Goal: Contribute content: Contribute content

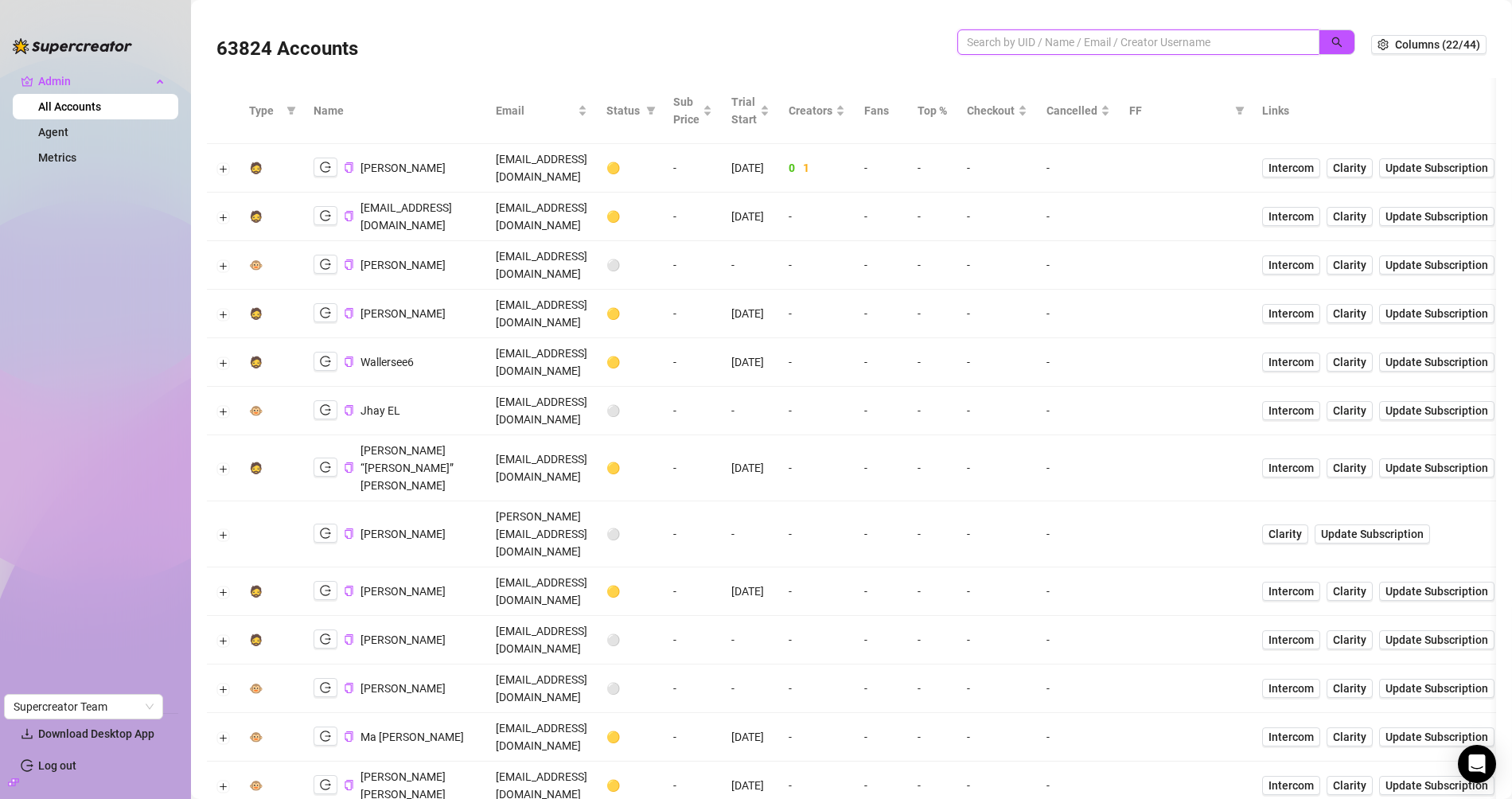
paste input "g4E2wwhp72TmD6UM2ecYGxKF0z72"
type input "g4E2wwhp72TmD6UM2ecYGxKF0z72"
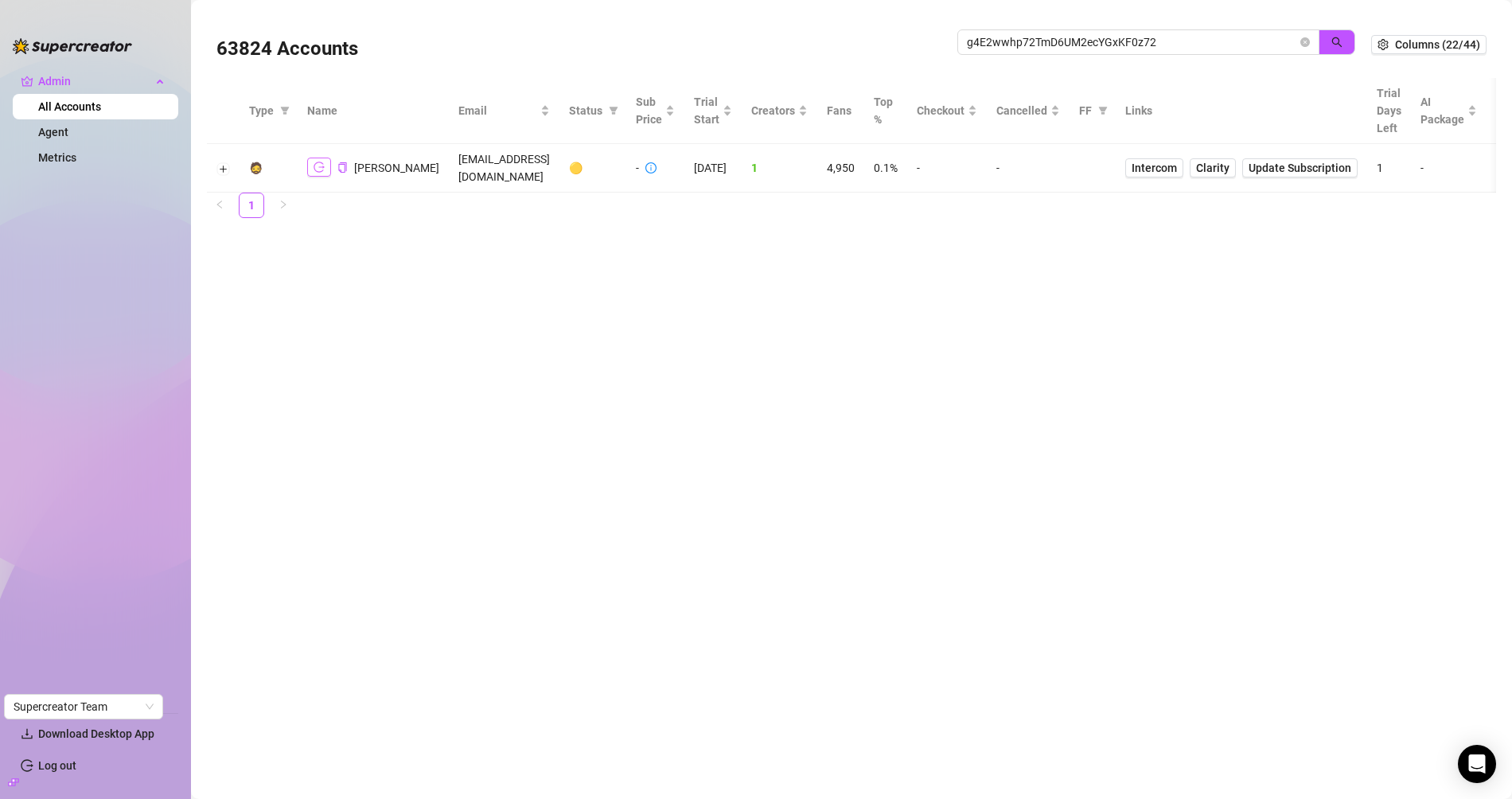
click at [317, 161] on icon "logout" at bounding box center [319, 167] width 11 height 11
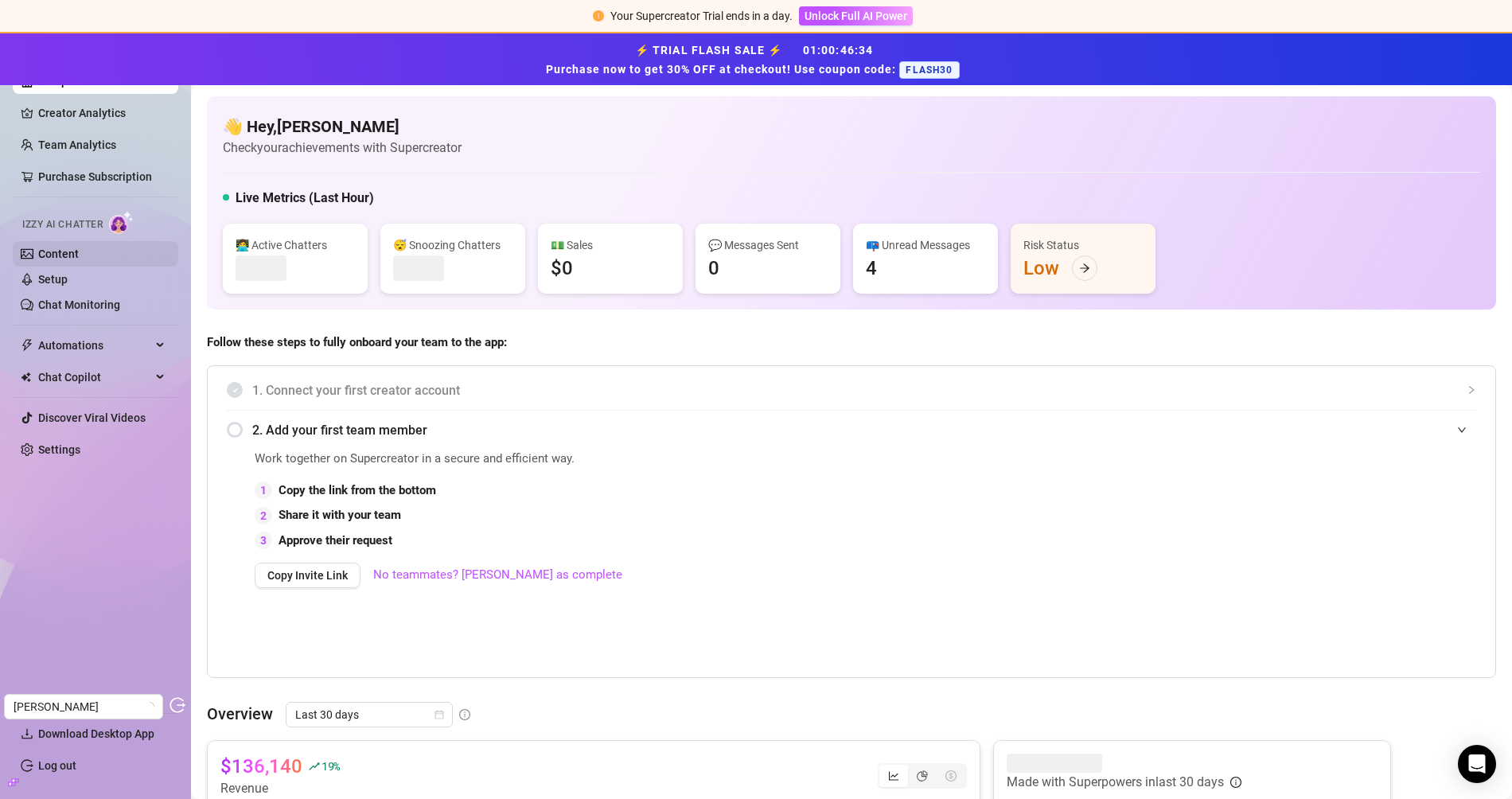
click at [66, 250] on link "Content" at bounding box center [59, 253] width 41 height 13
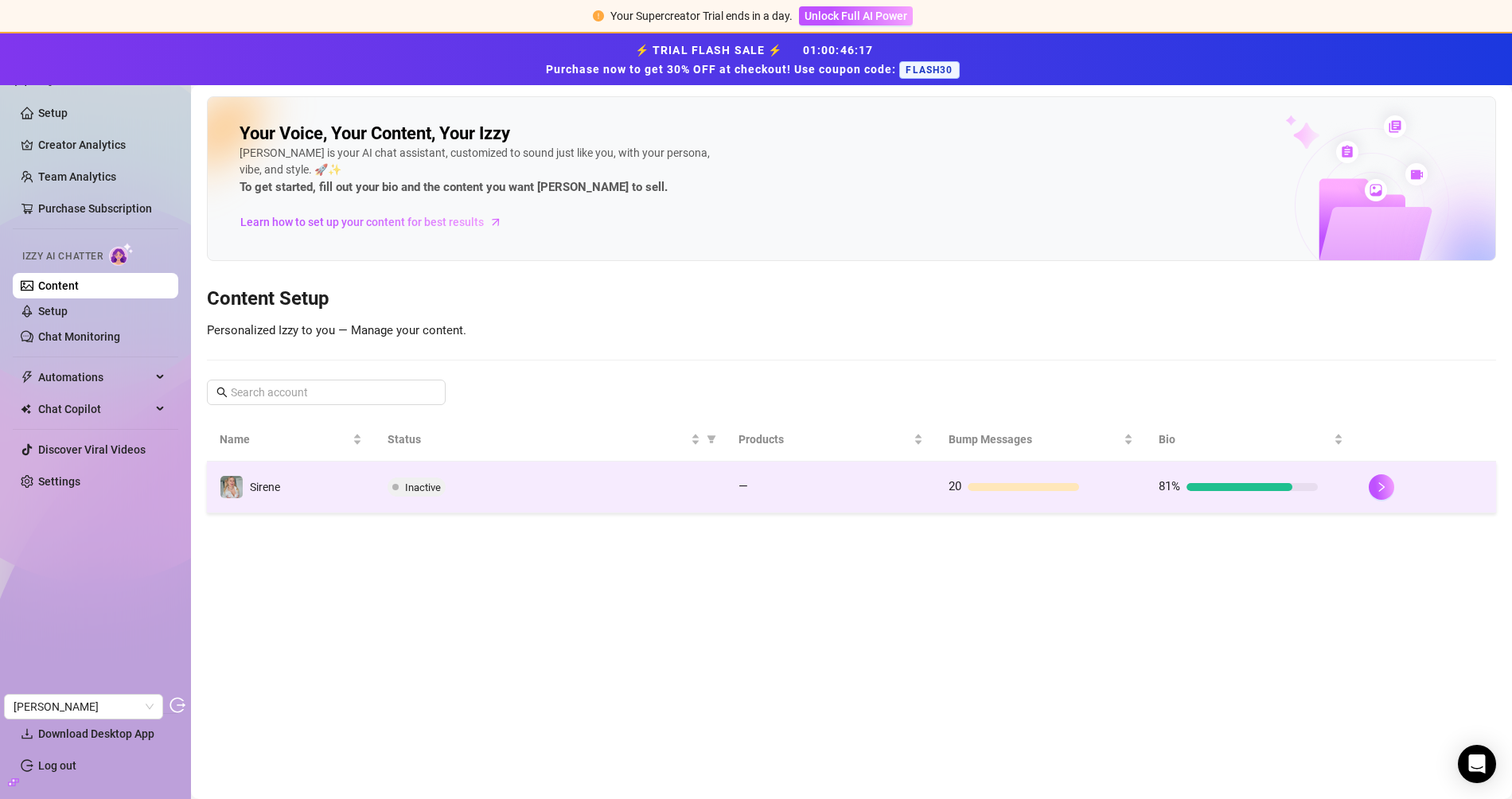
click at [361, 478] on td "Sirene" at bounding box center [291, 487] width 168 height 51
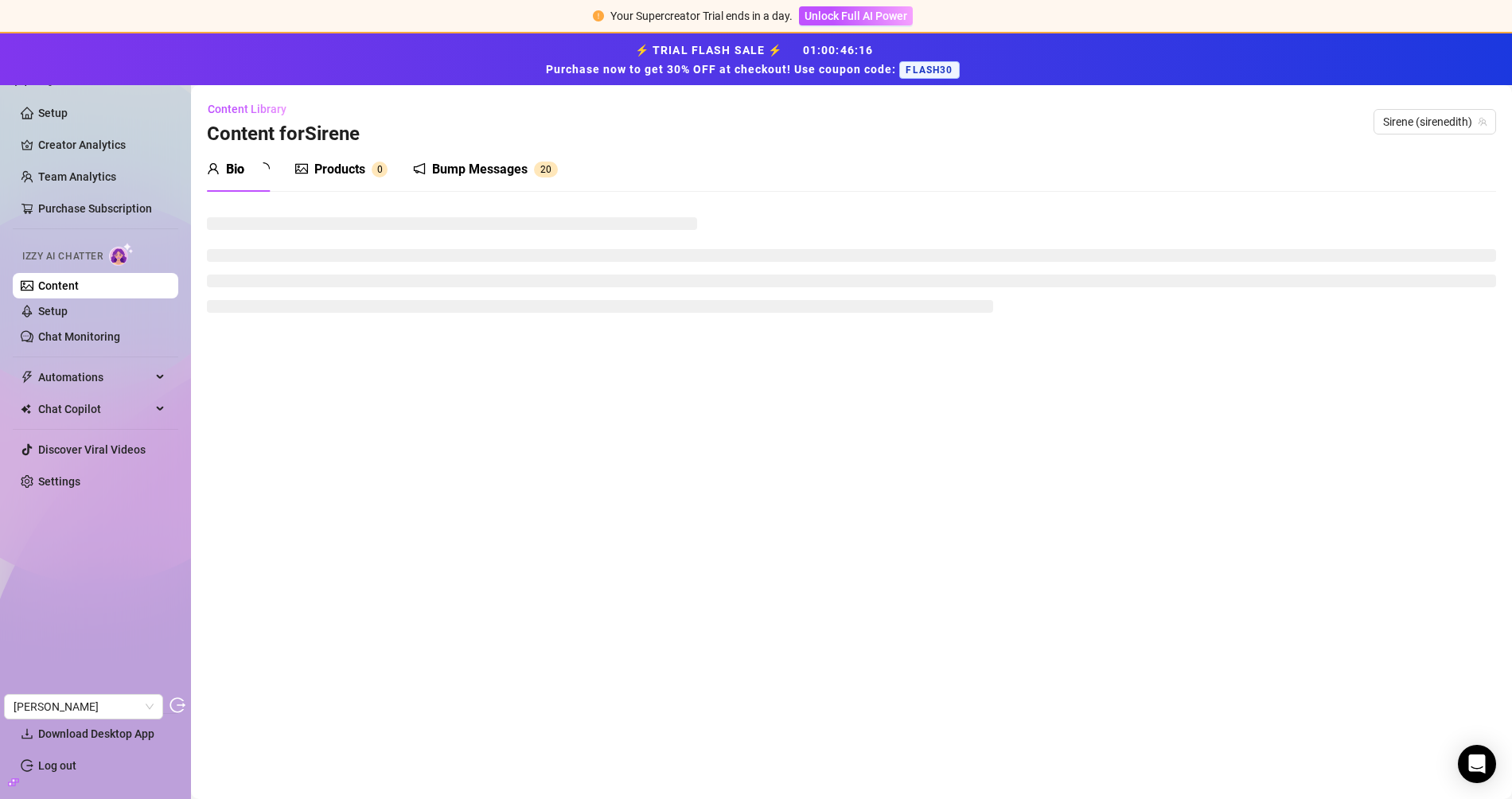
click at [368, 166] on div "Products 0" at bounding box center [341, 169] width 92 height 19
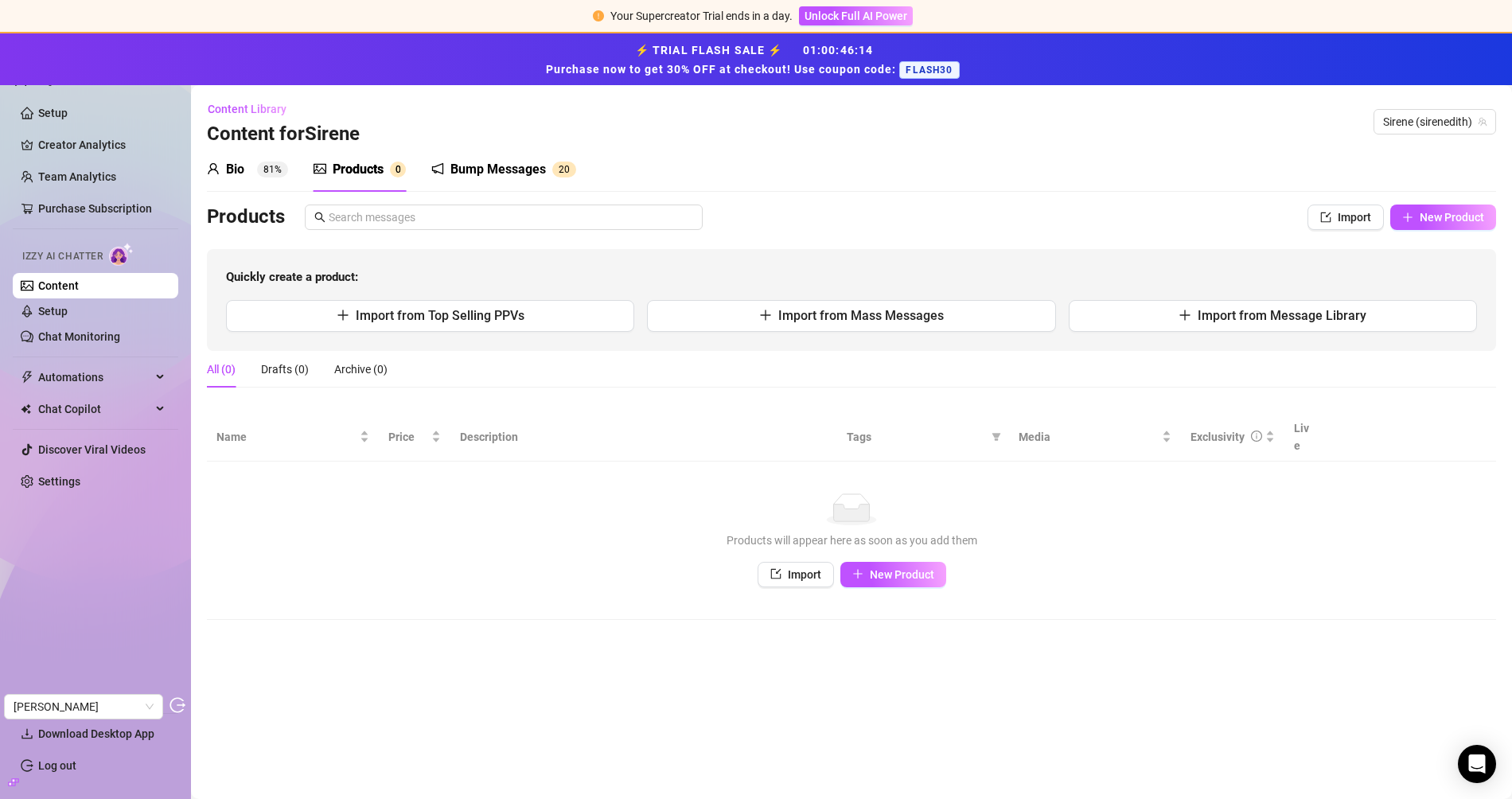
click at [242, 168] on div "Bio" at bounding box center [235, 169] width 18 height 19
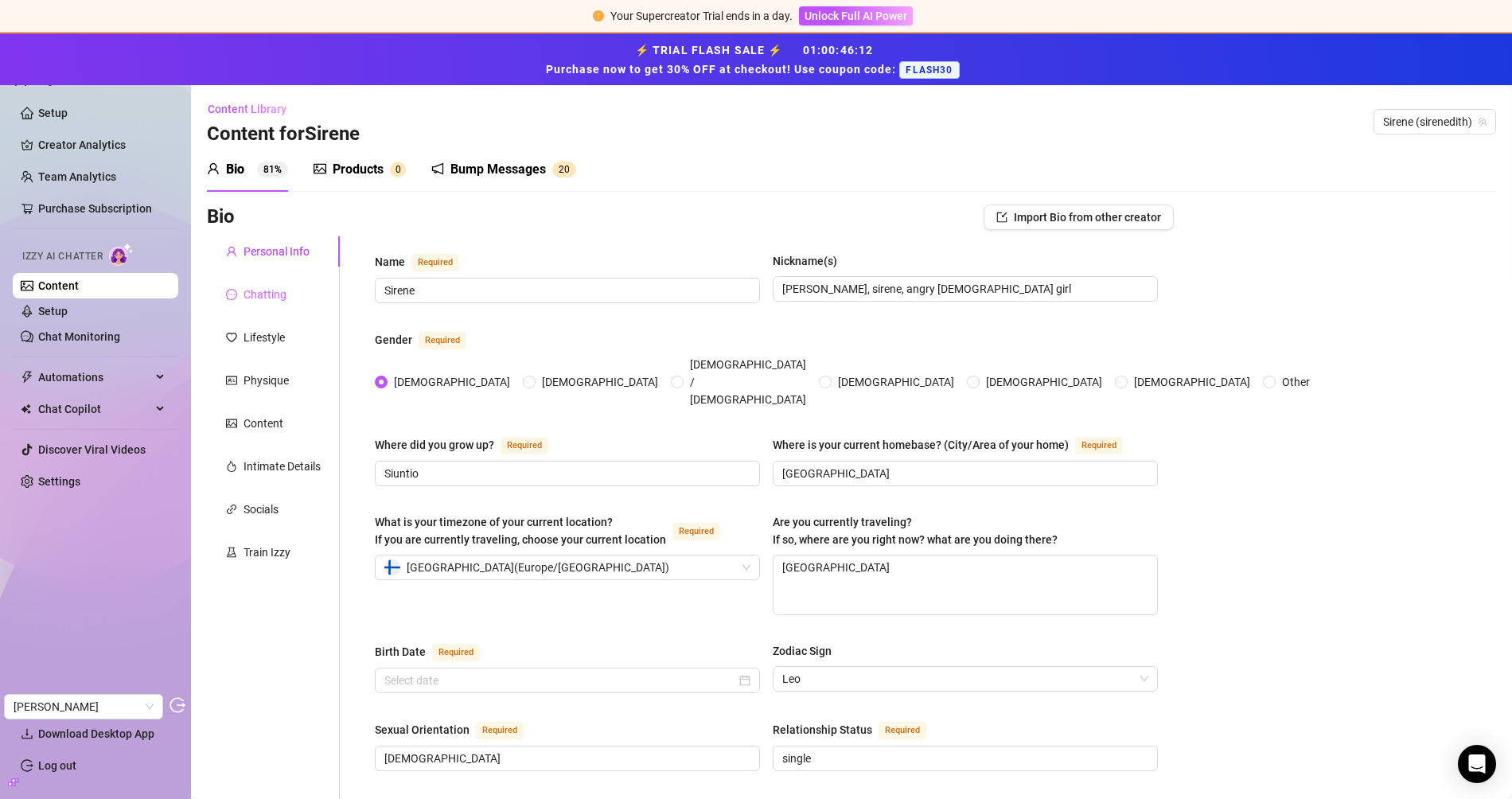
click at [288, 291] on div "Chatting" at bounding box center [274, 294] width 133 height 30
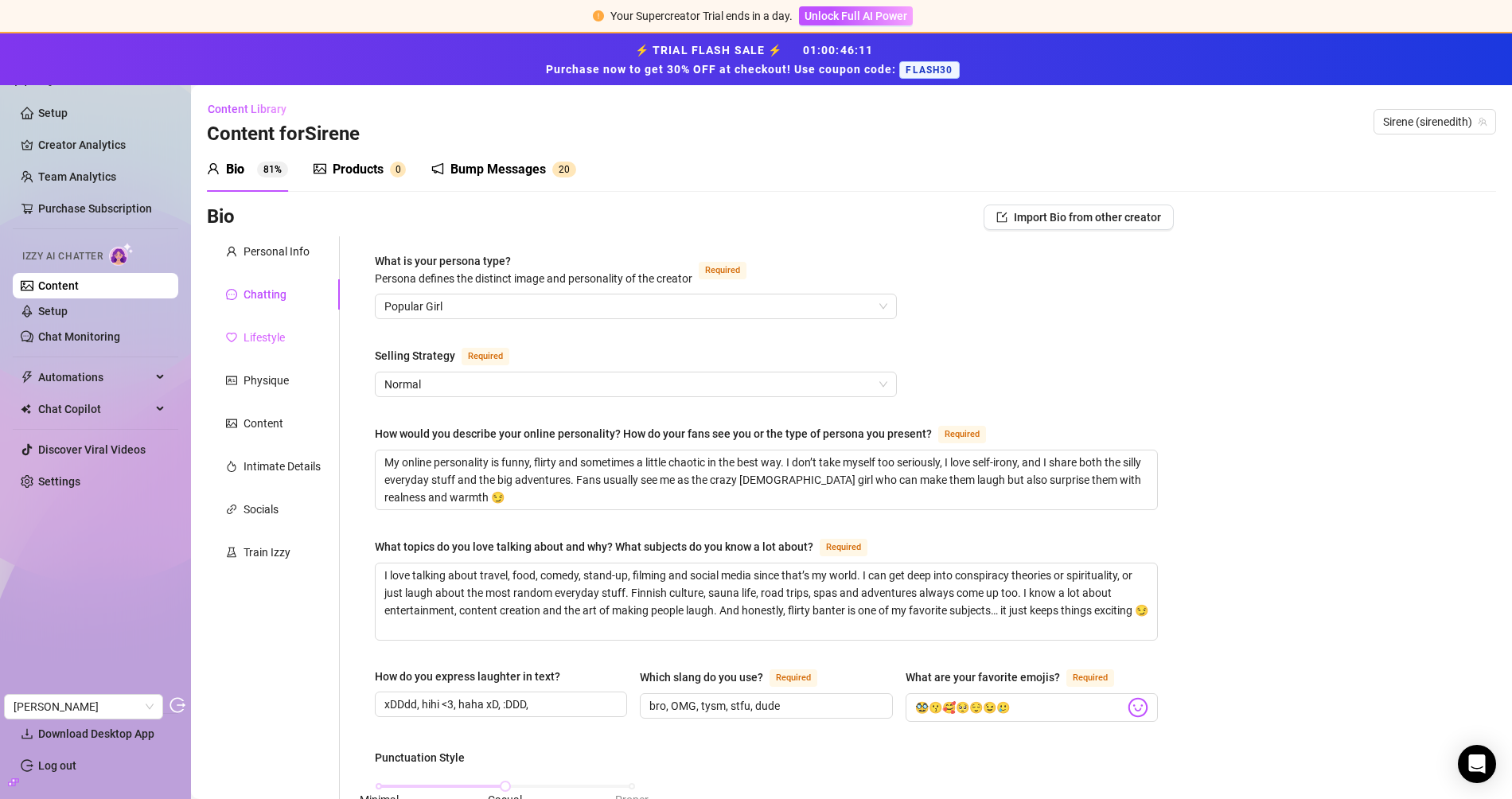
click at [285, 324] on div "Lifestyle" at bounding box center [274, 338] width 133 height 30
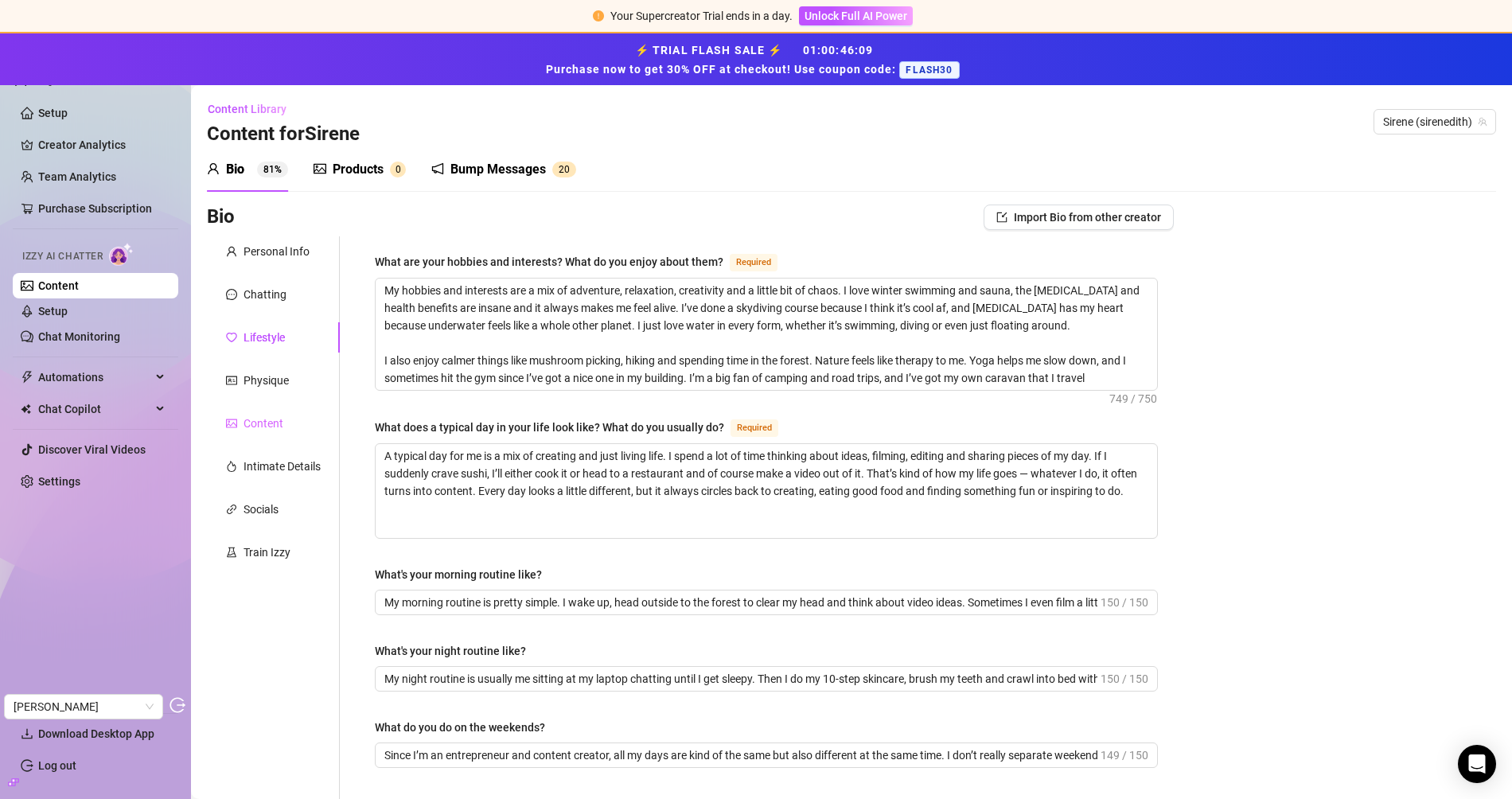
click at [261, 432] on div "Content" at bounding box center [274, 424] width 133 height 30
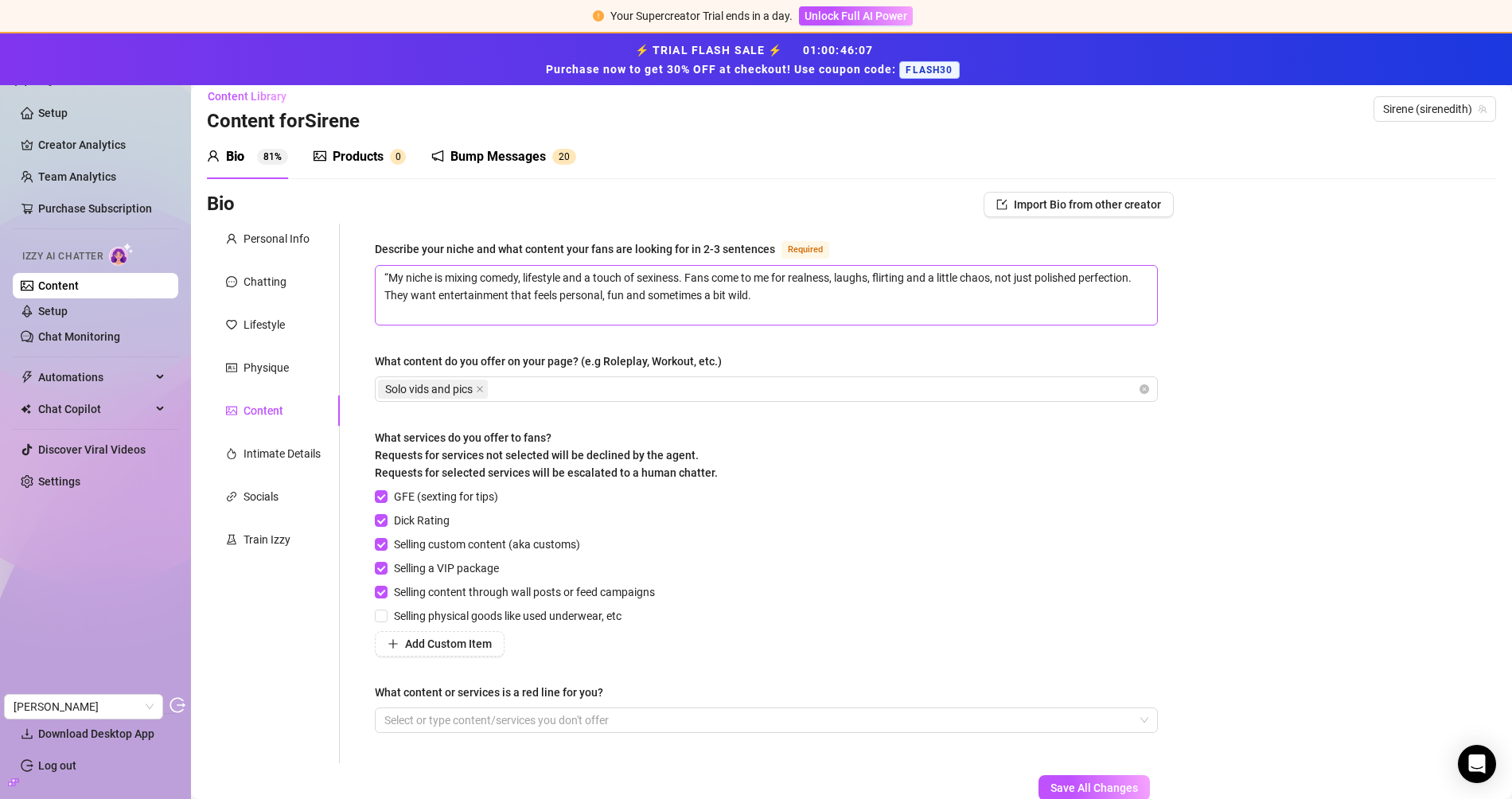
scroll to position [12, 0]
click at [263, 448] on div "Intimate Details" at bounding box center [282, 454] width 77 height 18
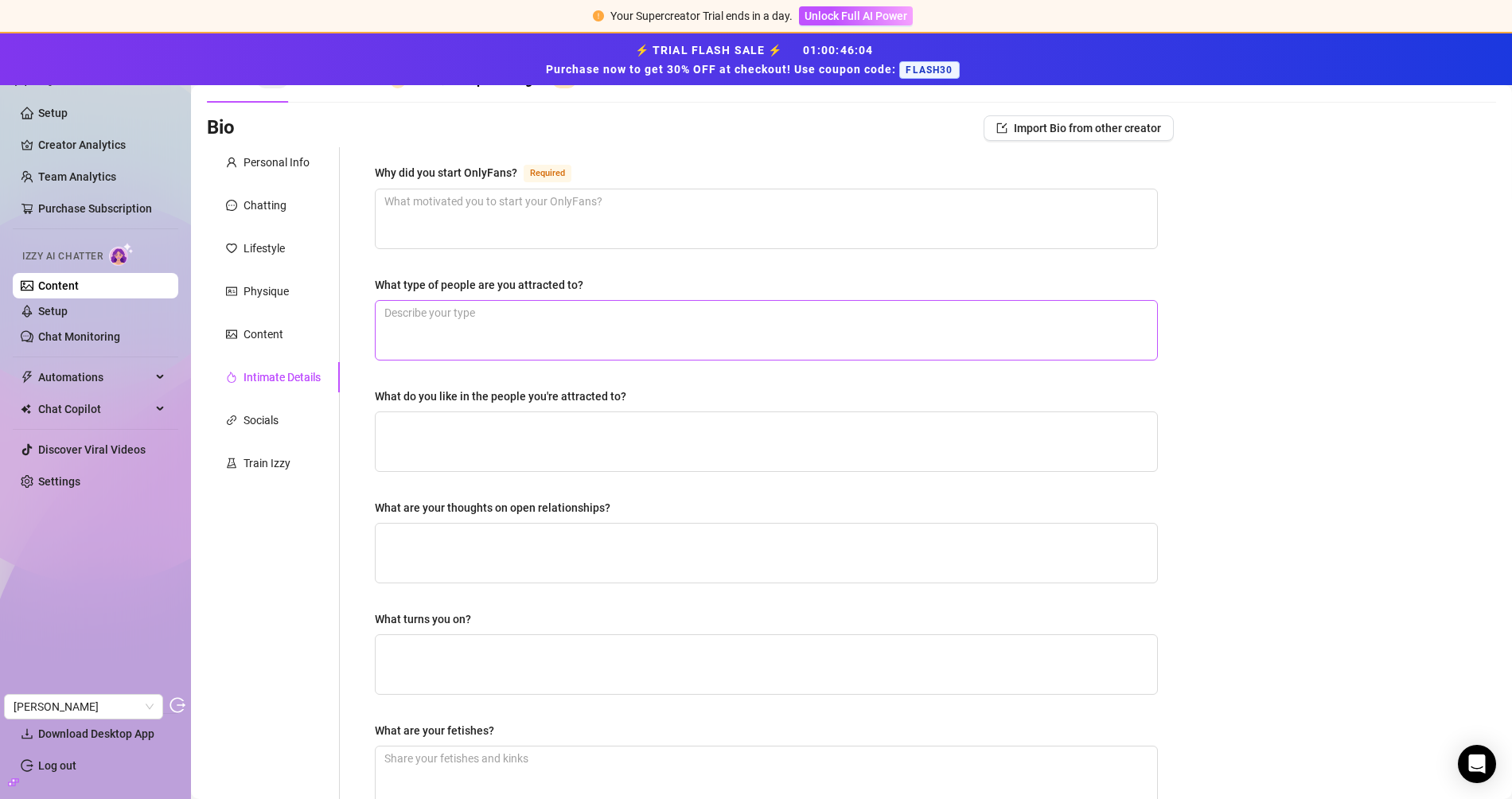
scroll to position [92, 0]
click at [286, 447] on div "Train Izzy" at bounding box center [274, 460] width 133 height 30
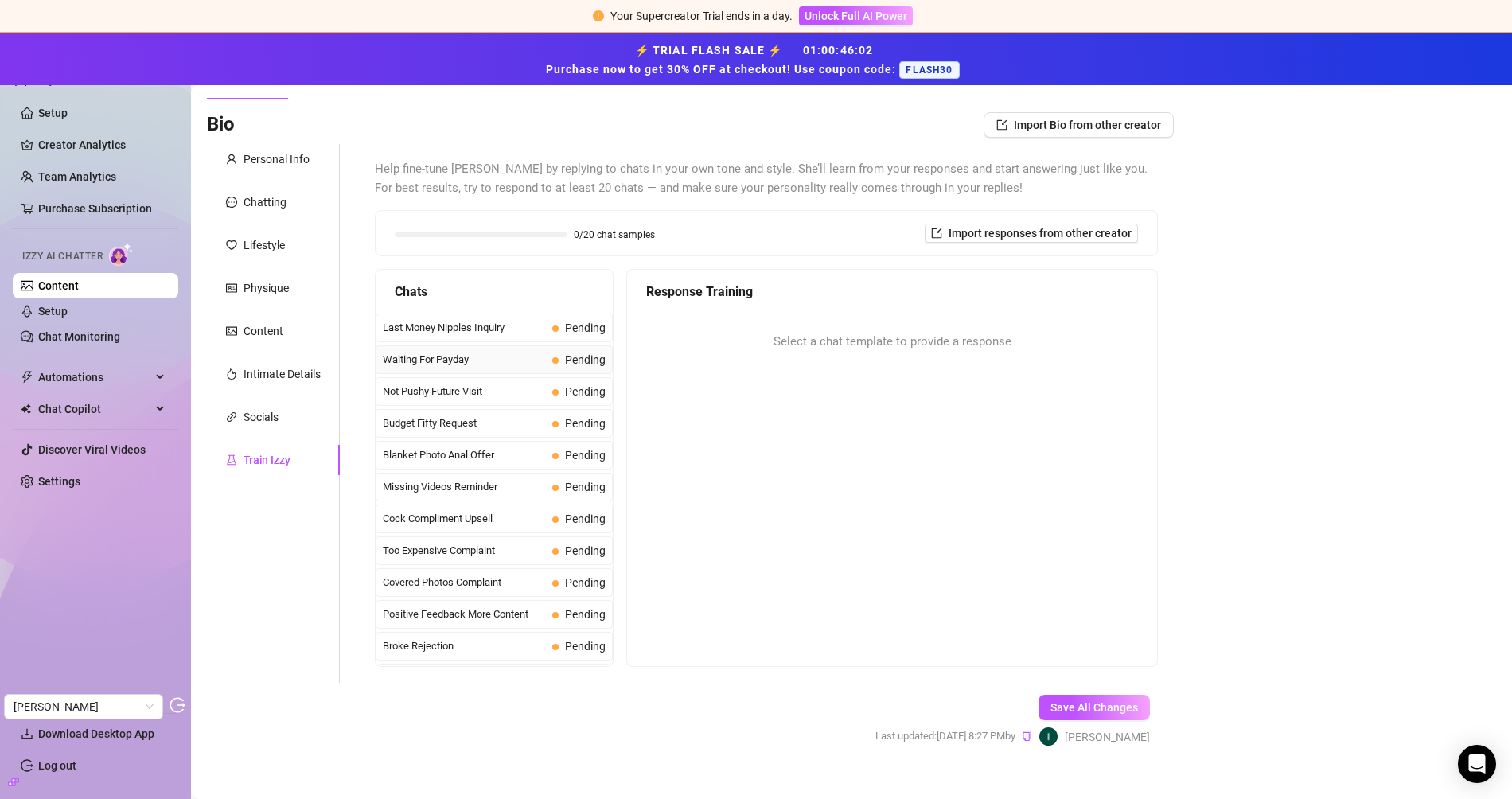
scroll to position [0, 0]
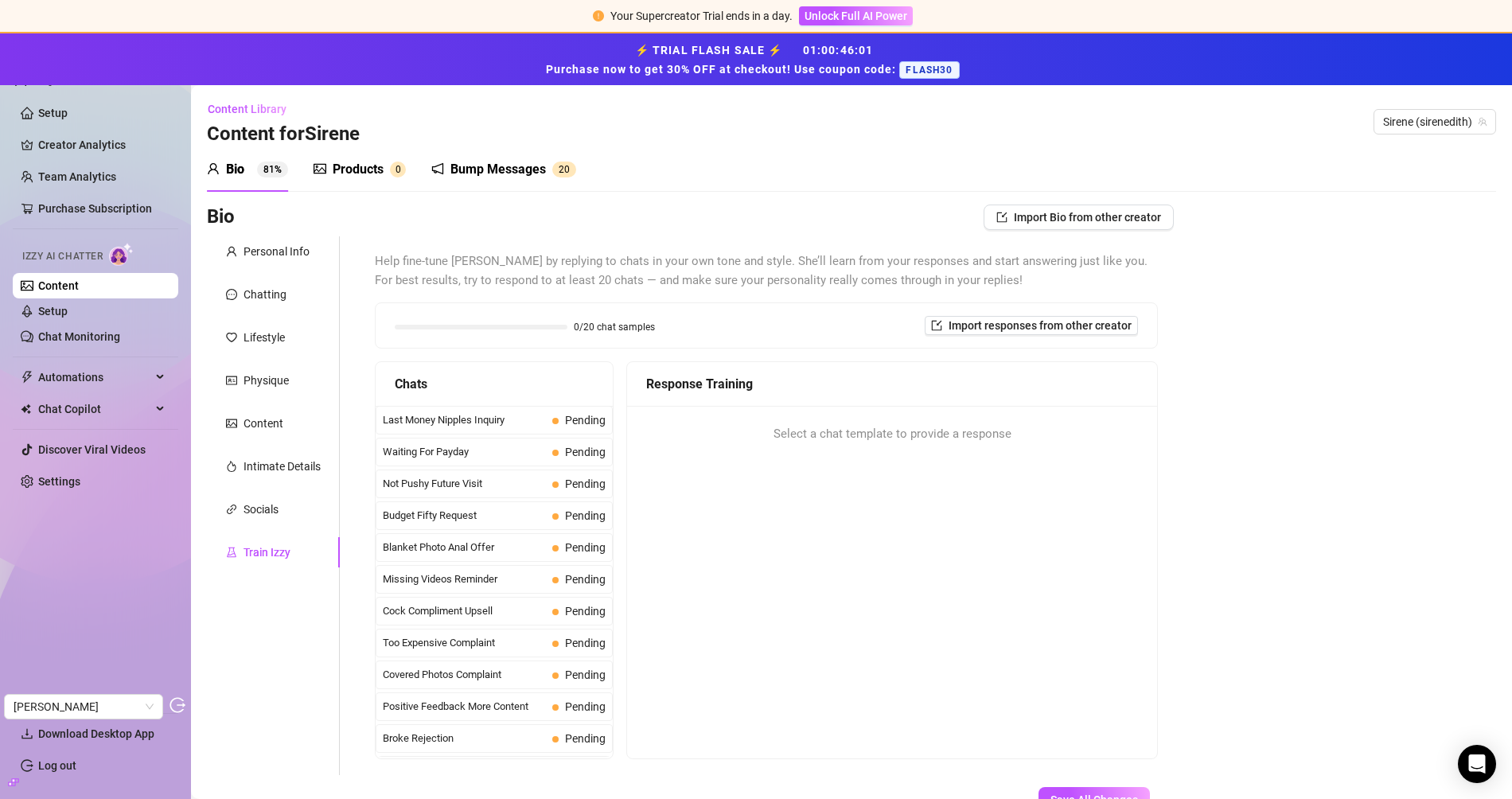
click at [364, 171] on div "Products" at bounding box center [358, 169] width 51 height 19
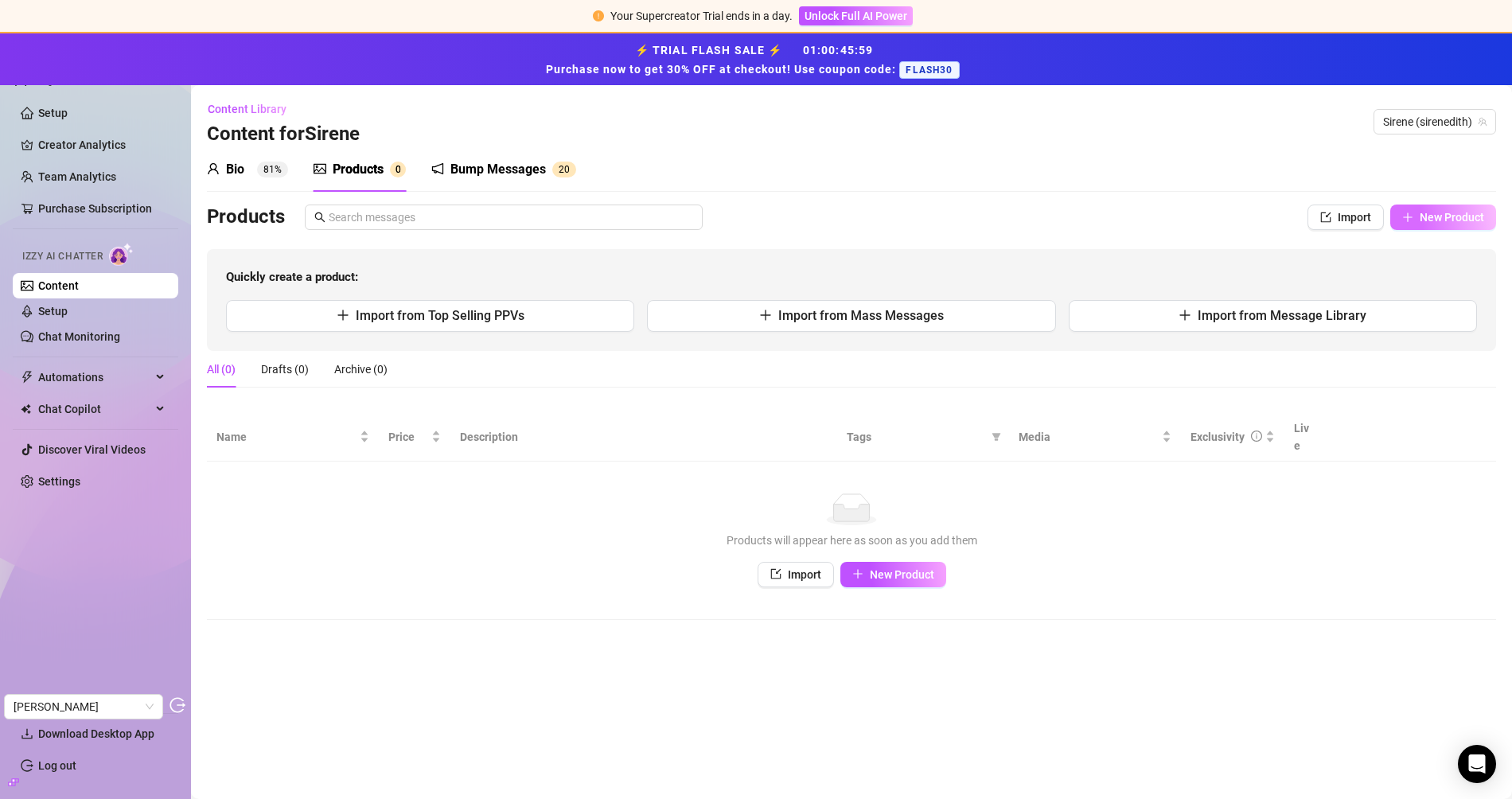
click at [1445, 220] on span "New Product" at bounding box center [1452, 217] width 64 height 13
type textarea "Type your message here..."
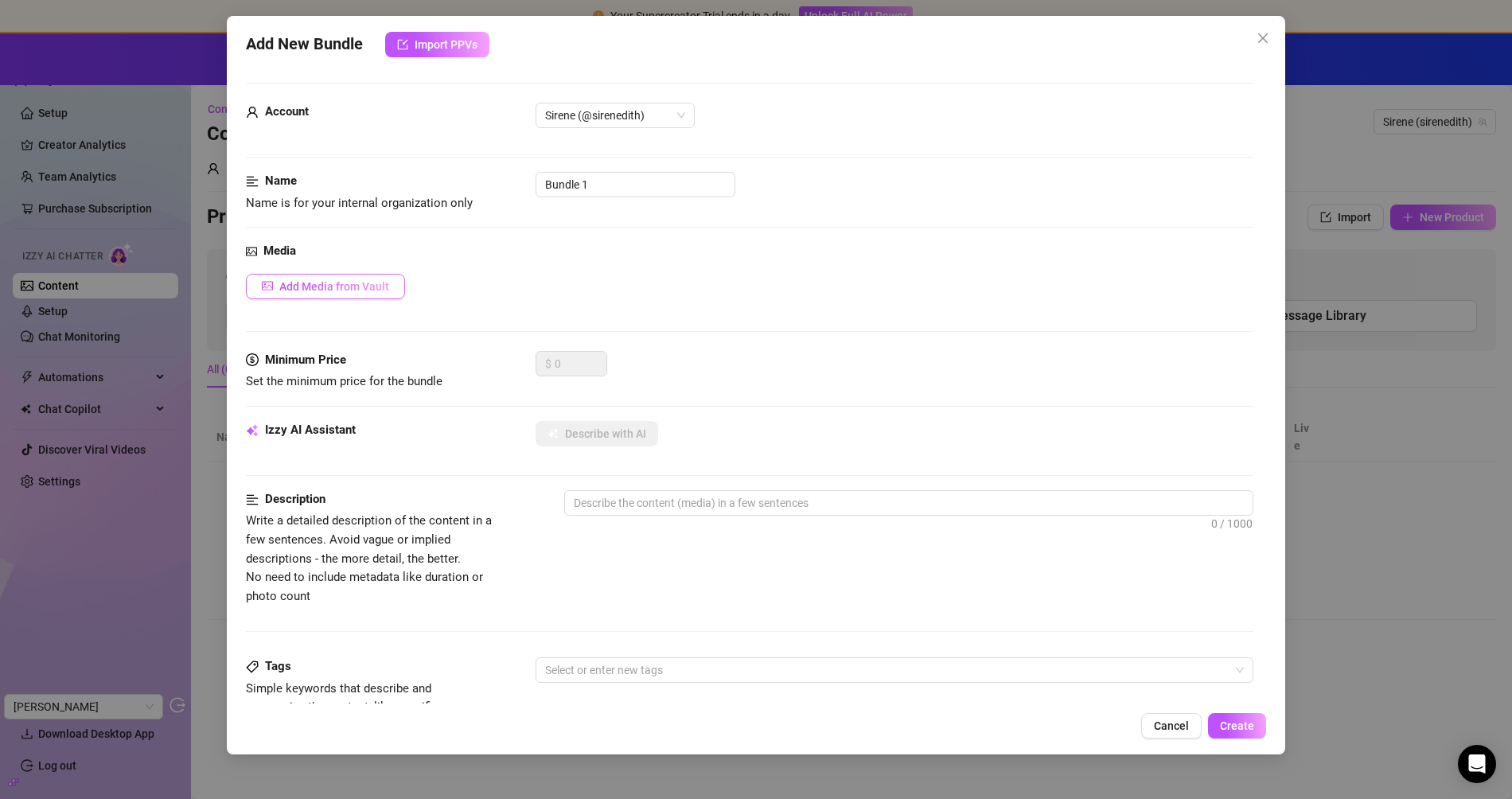
click at [371, 280] on span "Add Media from Vault" at bounding box center [334, 286] width 110 height 13
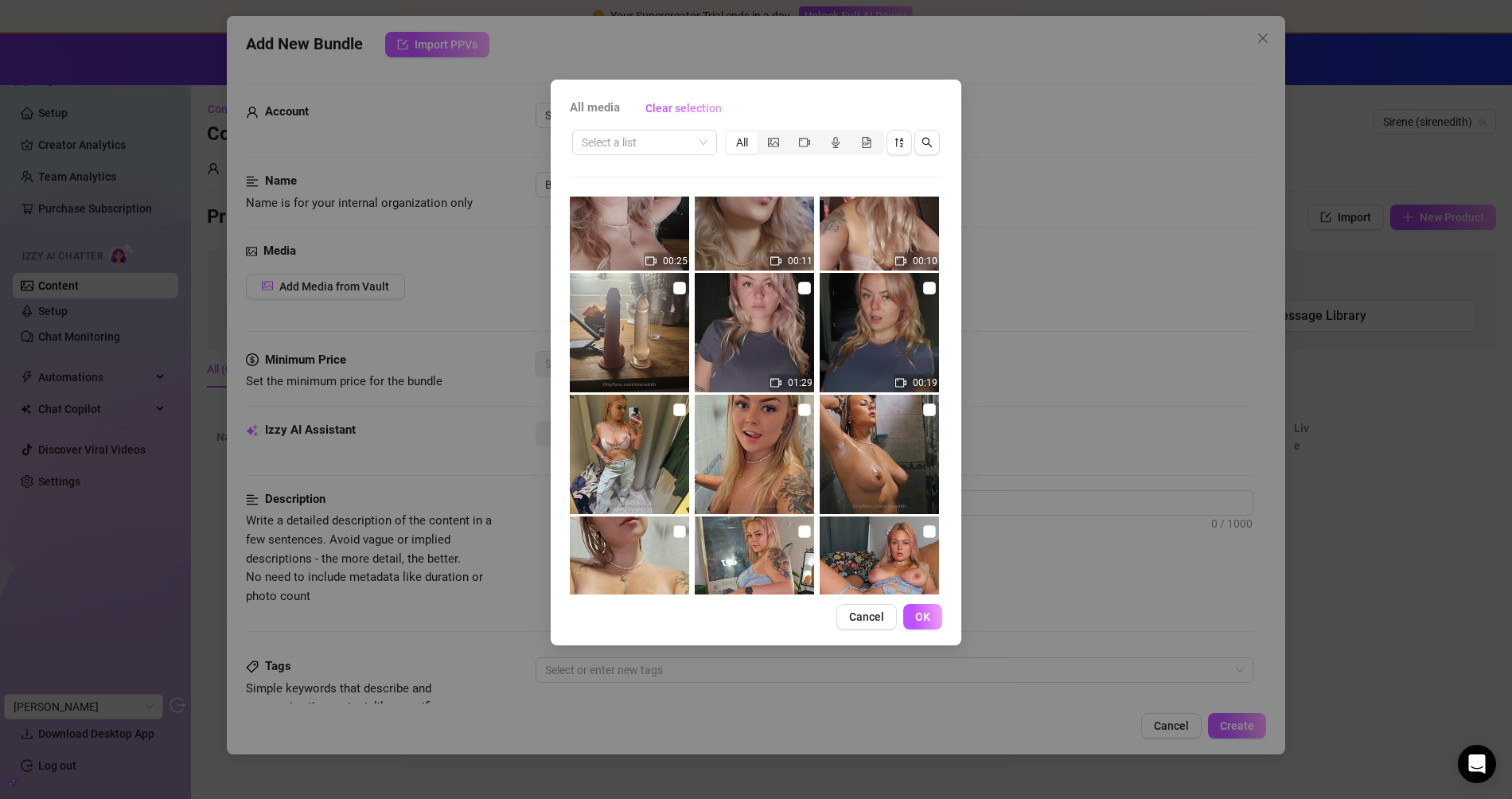
scroll to position [14234, 0]
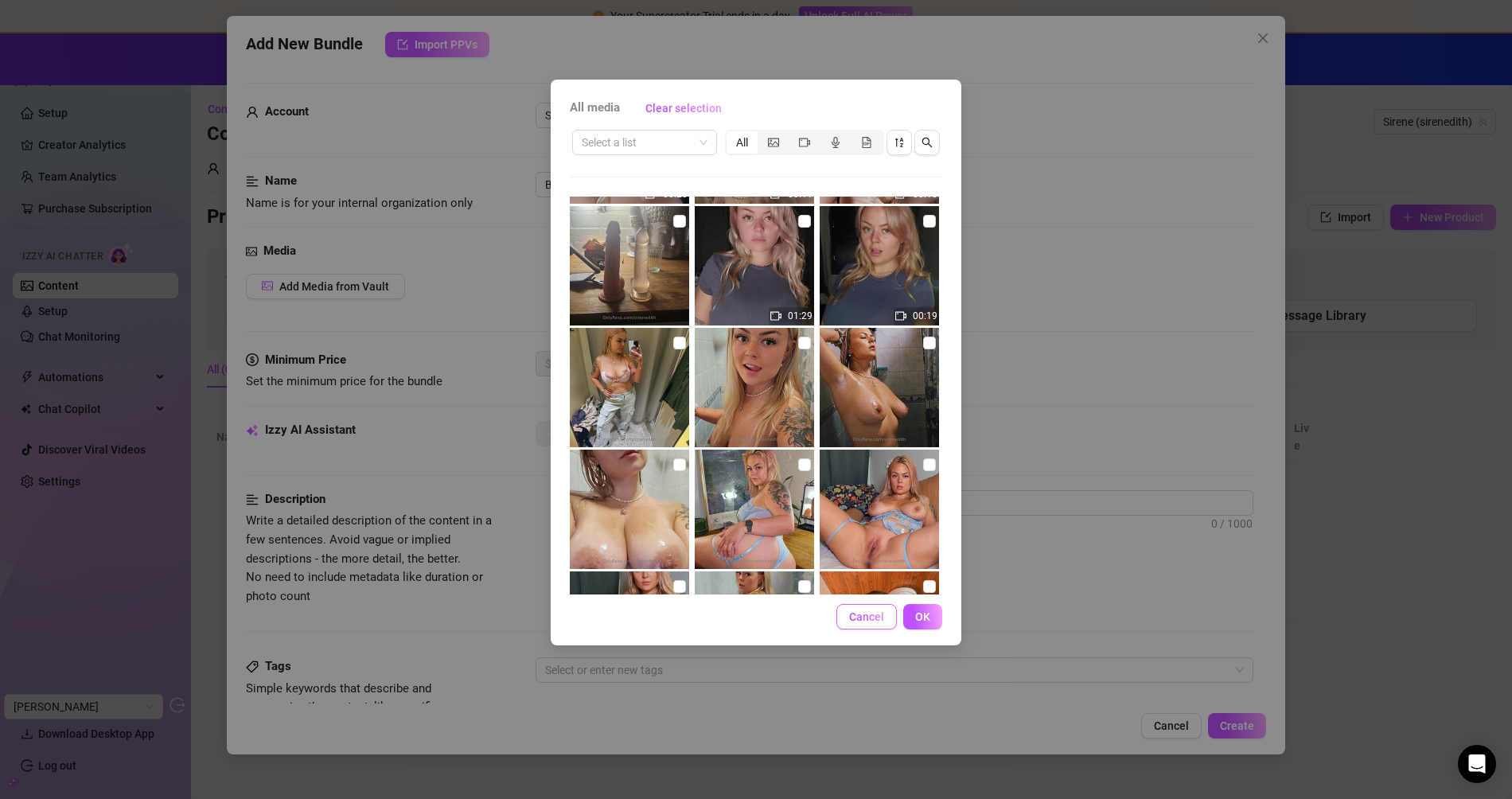
click at [869, 610] on span "Cancel" at bounding box center [867, 617] width 35 height 13
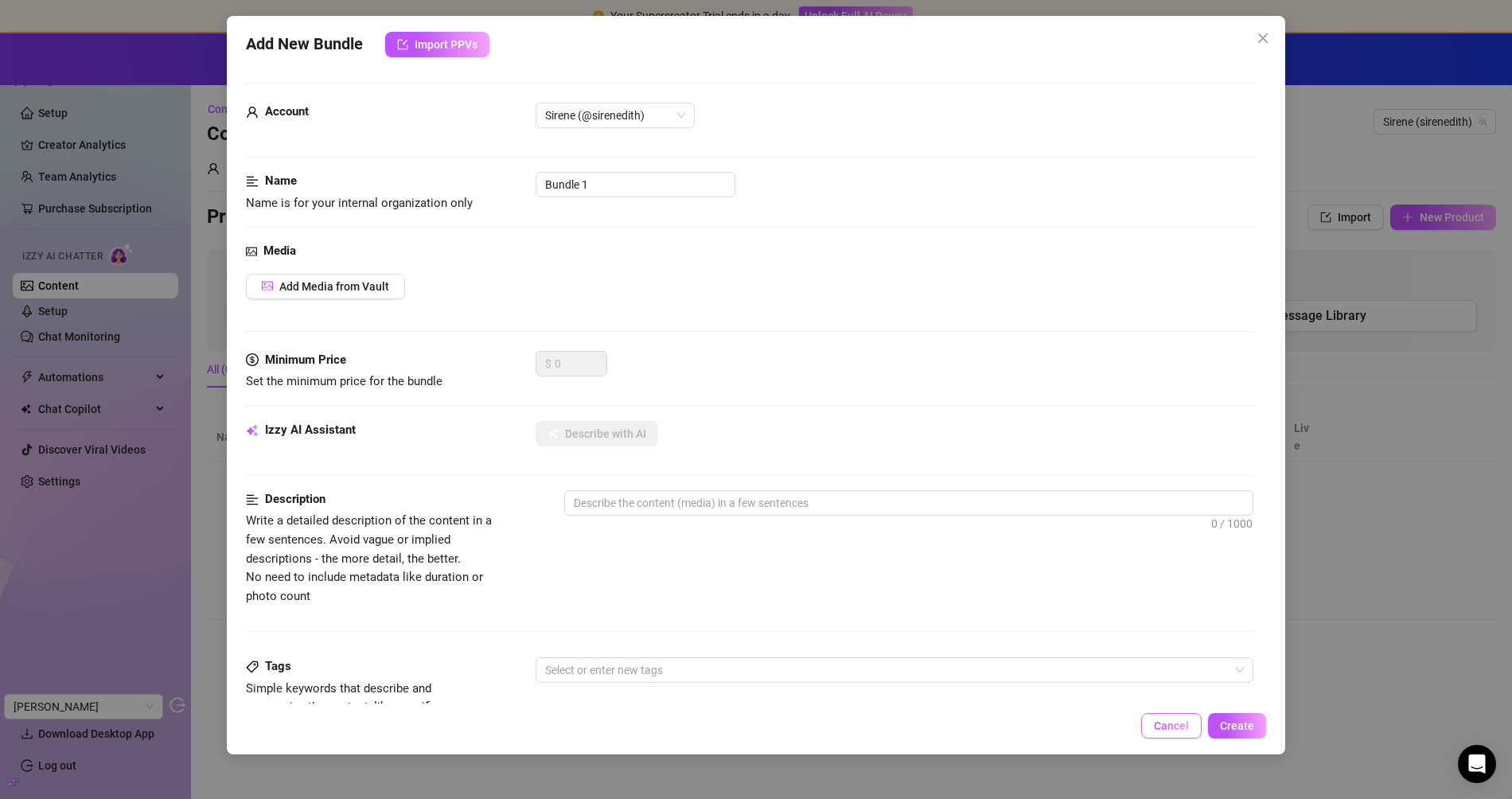
click at [1175, 723] on span "Cancel" at bounding box center [1172, 726] width 35 height 13
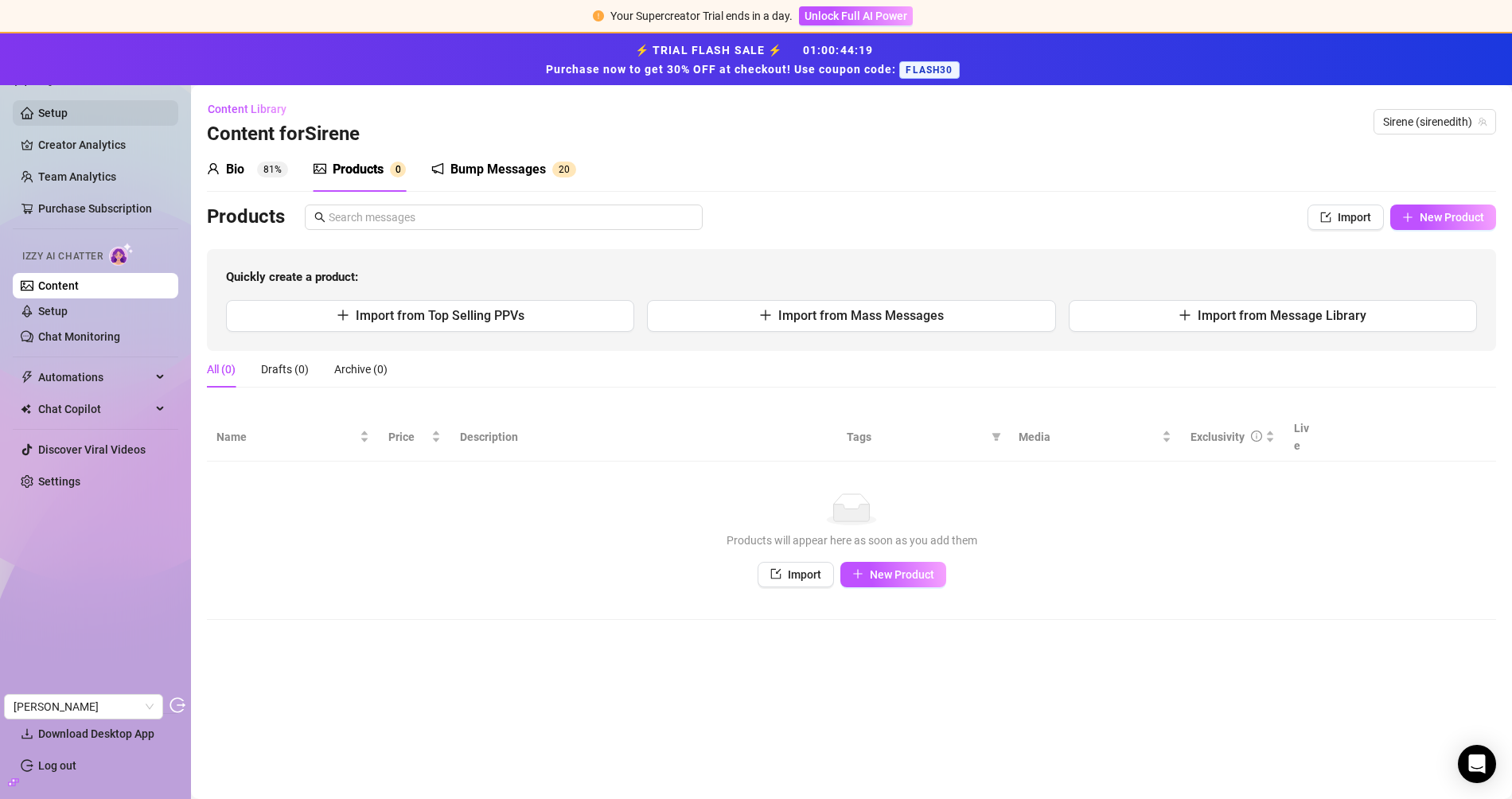
click at [67, 114] on link "Setup" at bounding box center [53, 113] width 30 height 13
